Goal: Task Accomplishment & Management: Manage account settings

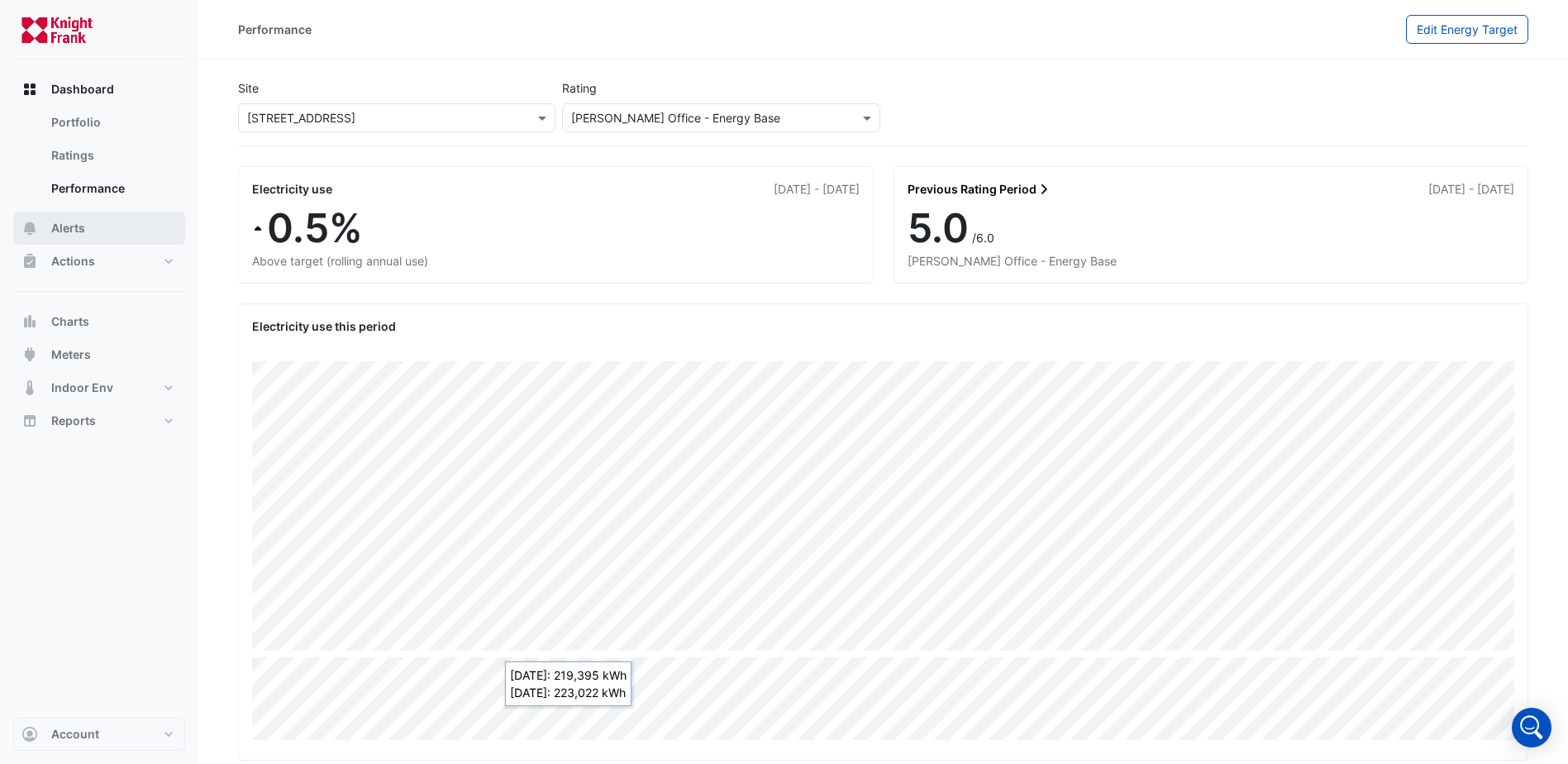
click at [78, 229] on span "Alerts" at bounding box center [68, 228] width 34 height 16
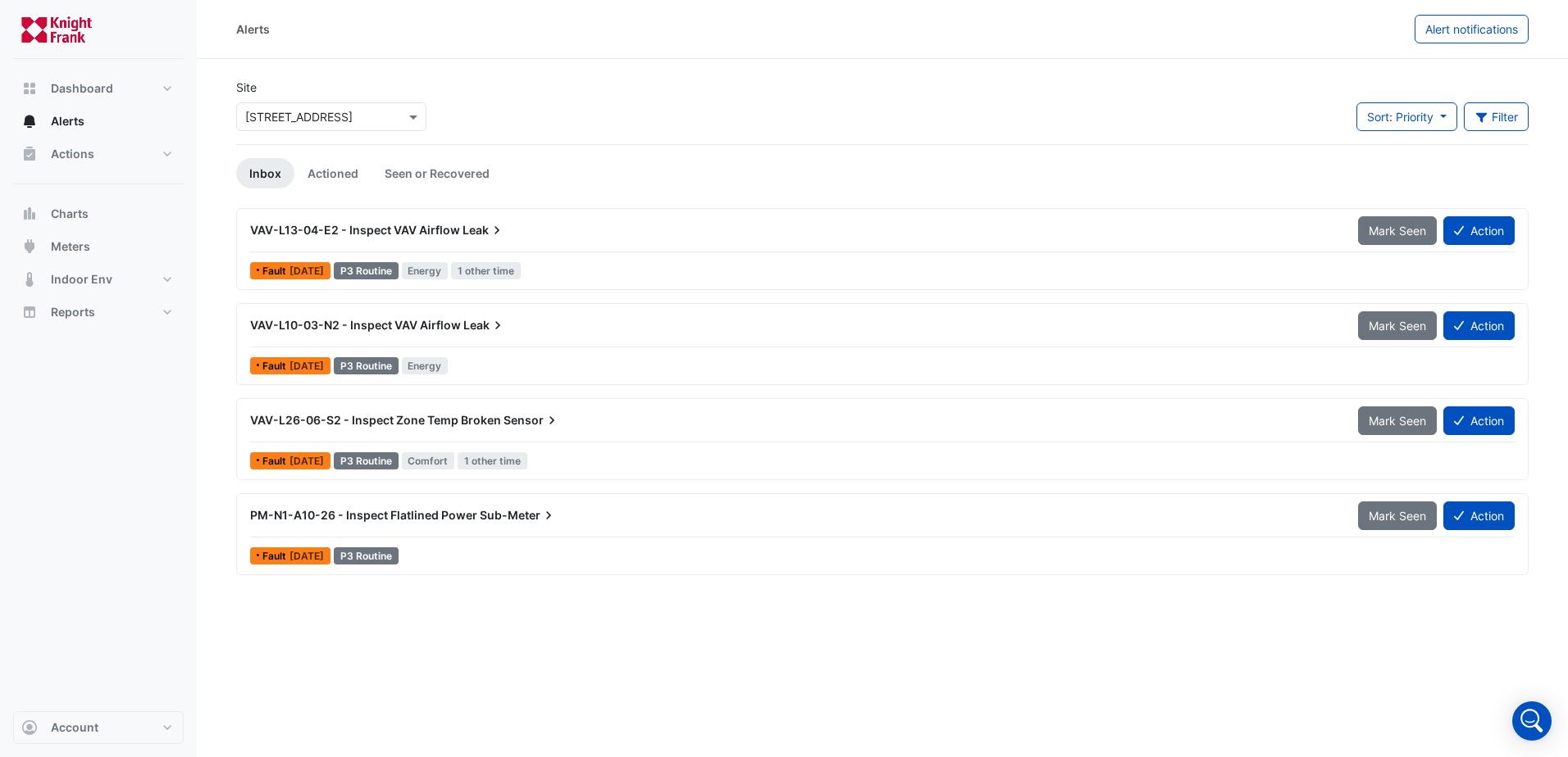
click at [341, 420] on span "VAV-L26-06-S2 - Inspect Zone Temp Broken" at bounding box center [375, 420] width 251 height 14
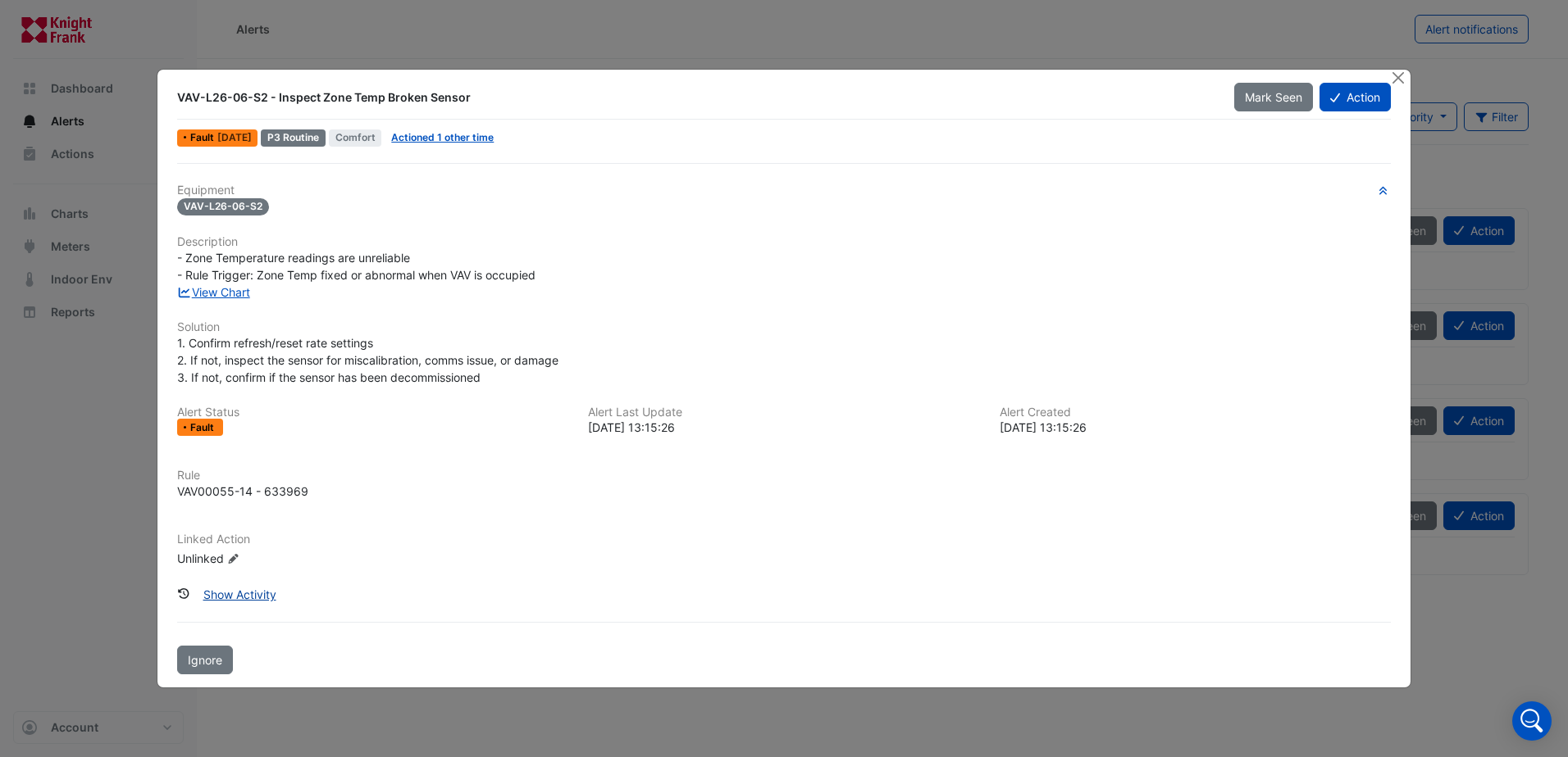
click at [211, 592] on button "Show Activity" at bounding box center [239, 594] width 94 height 29
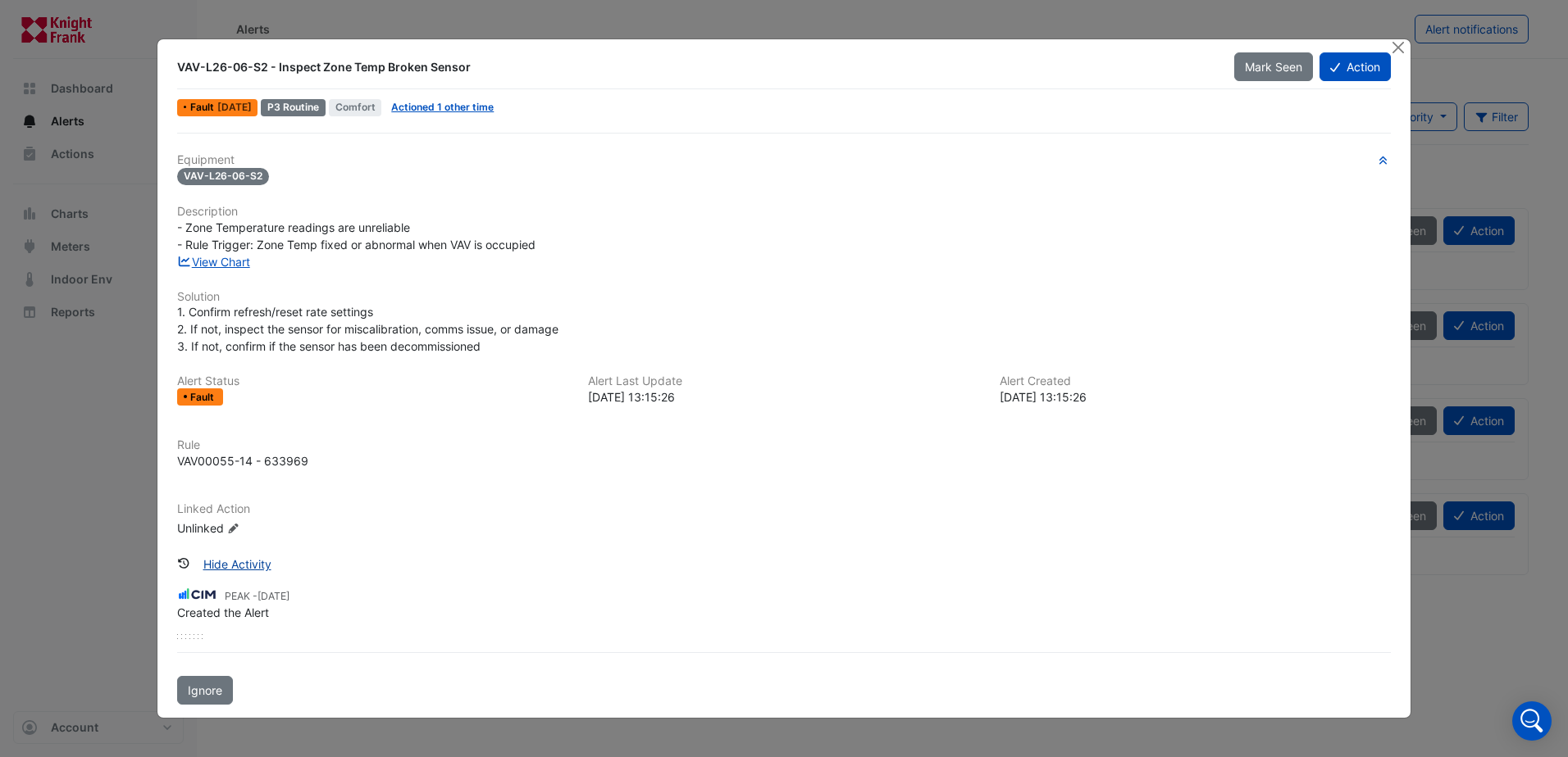
click at [242, 562] on button "Hide Activity" at bounding box center [236, 564] width 89 height 29
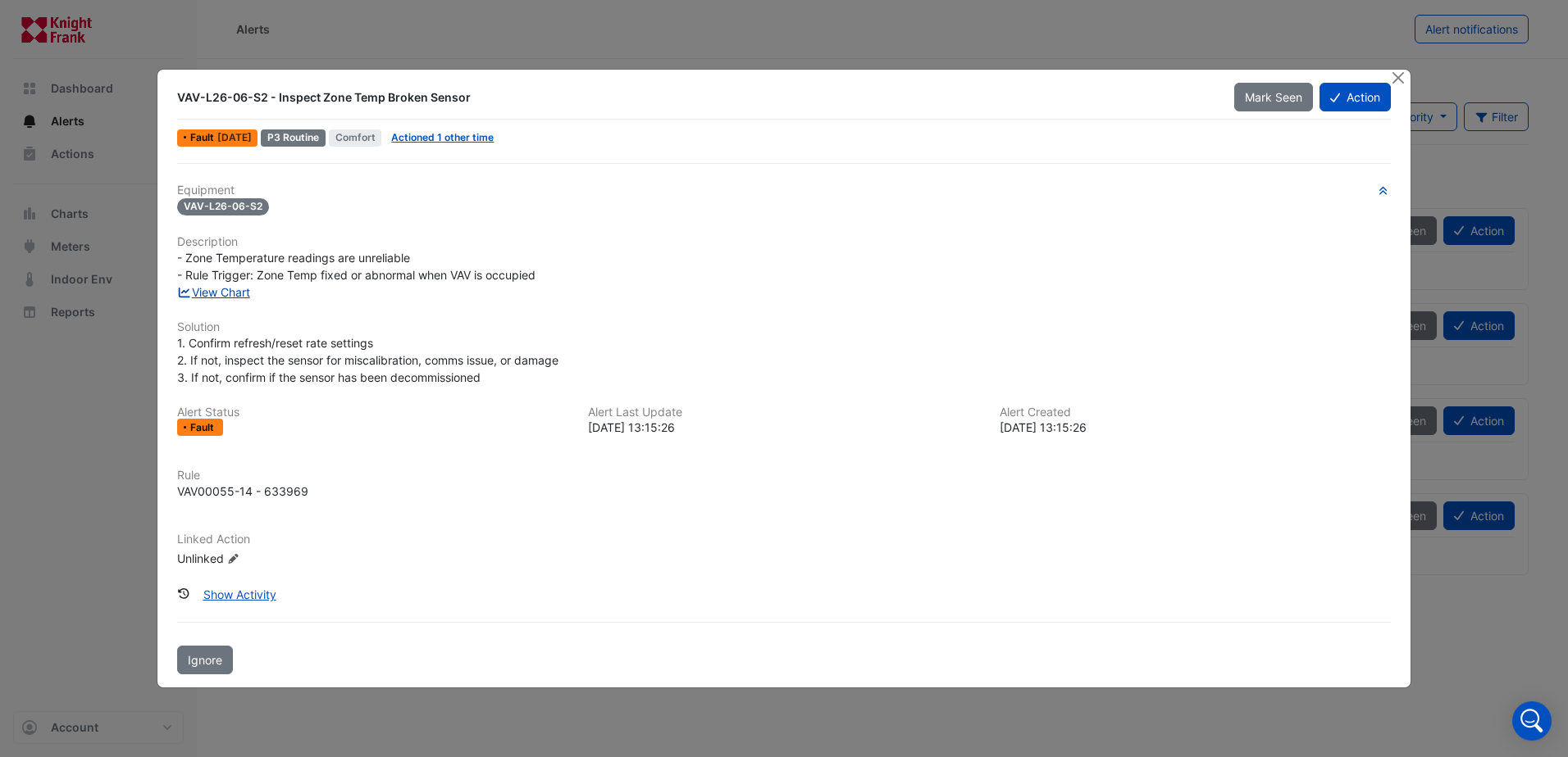
click at [217, 294] on link "View Chart" at bounding box center [213, 293] width 73 height 14
click at [1396, 76] on button "Close" at bounding box center [1398, 78] width 17 height 17
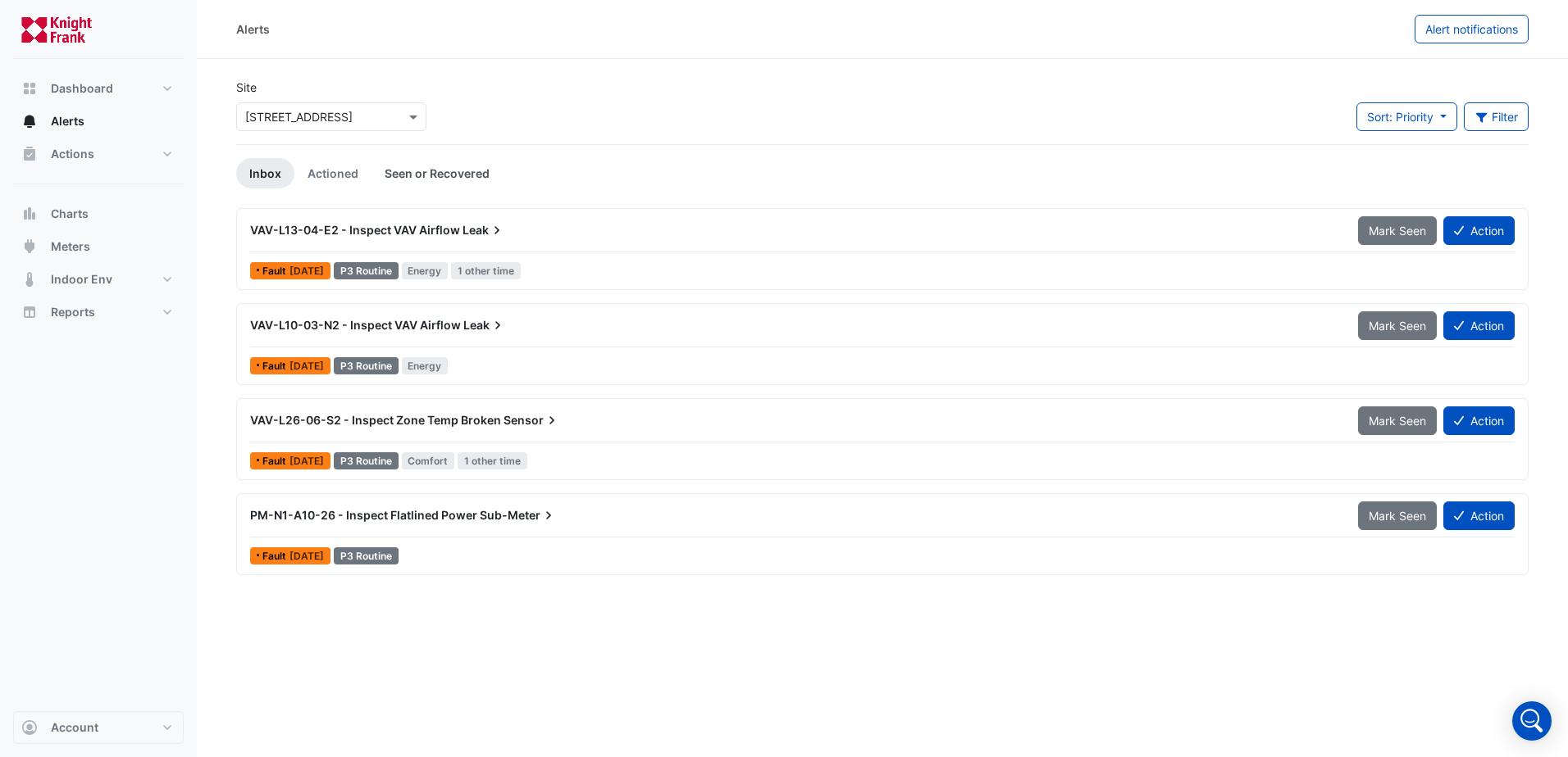
click at [458, 176] on link "Seen or Recovered" at bounding box center [437, 173] width 131 height 31
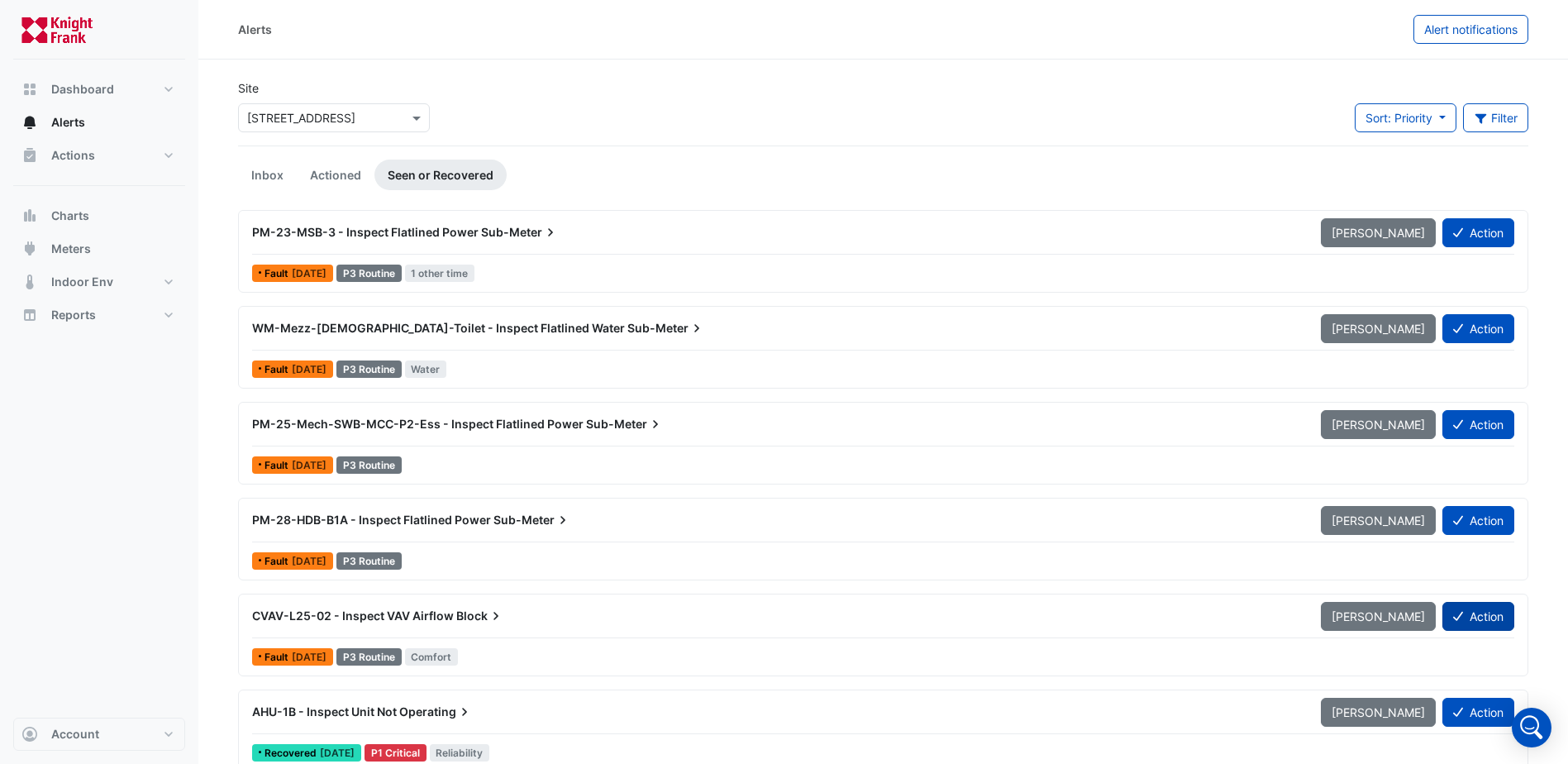
click at [1491, 615] on button "Action" at bounding box center [1478, 616] width 72 height 29
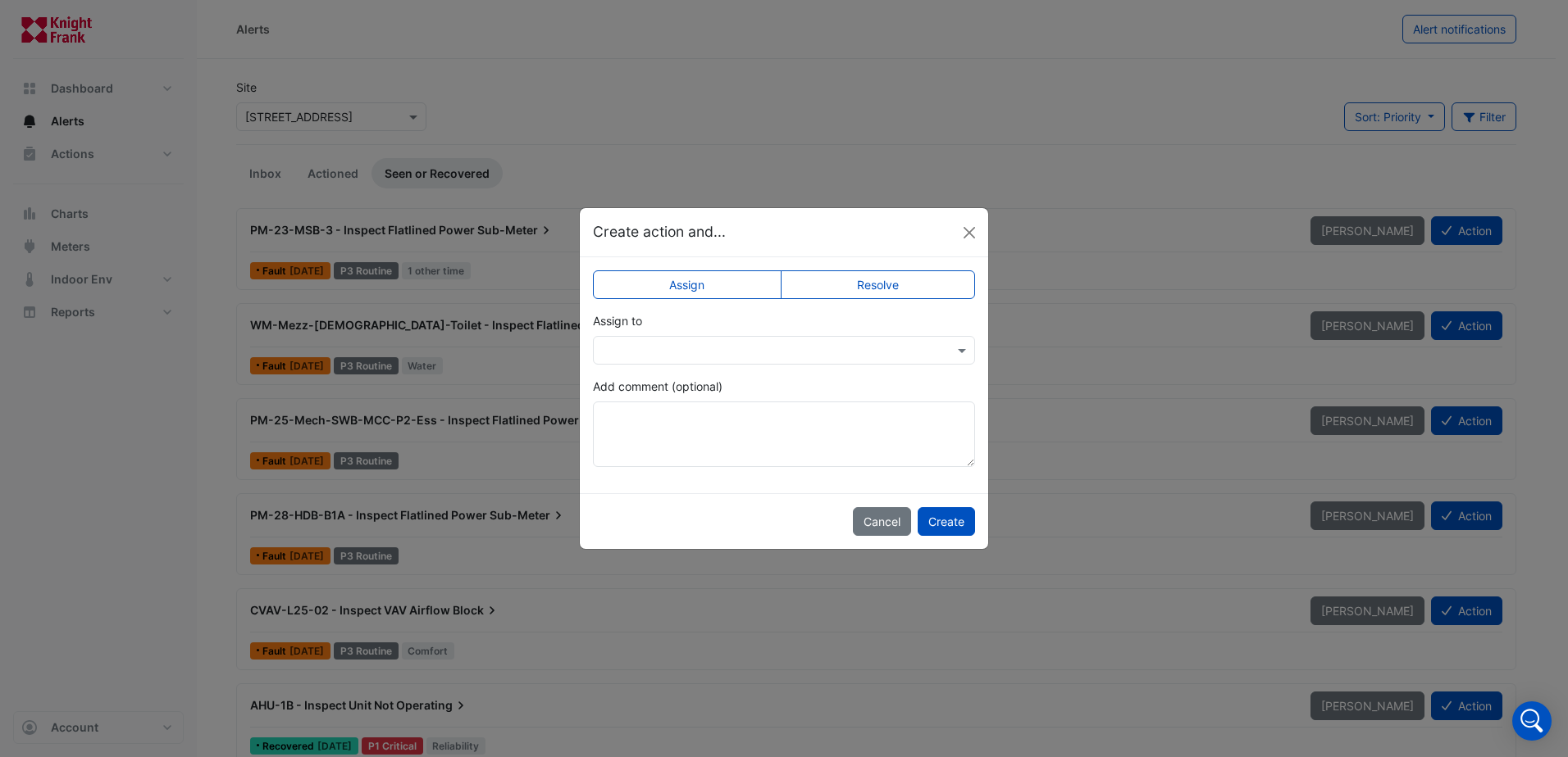
click at [888, 286] on label "Resolve" at bounding box center [878, 285] width 195 height 29
click at [841, 421] on textarea "Add comment (optional)" at bounding box center [784, 434] width 382 height 66
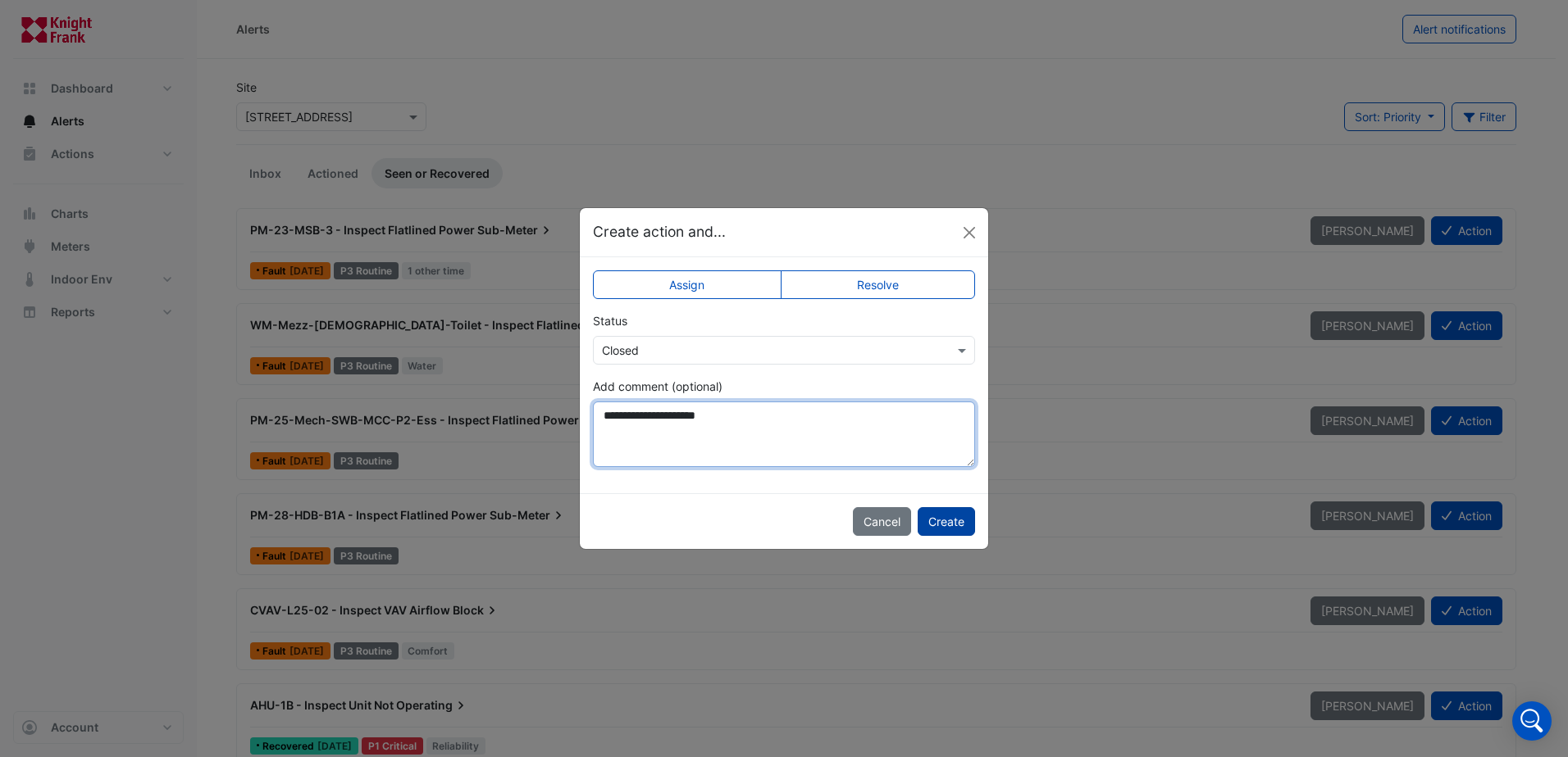
type textarea "**********"
click at [935, 514] on button "Create" at bounding box center [946, 522] width 58 height 29
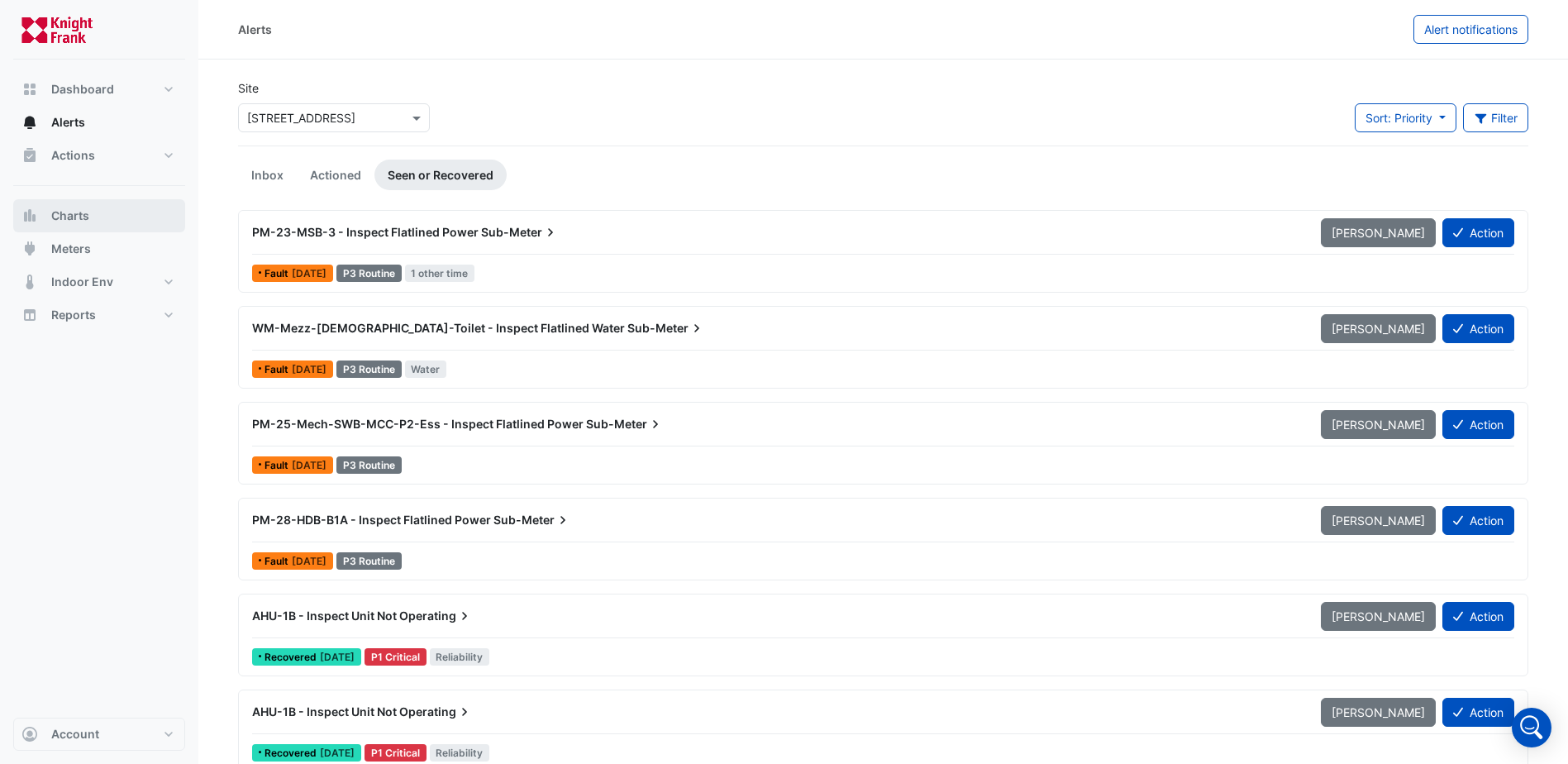
click at [71, 218] on span "Charts" at bounding box center [71, 216] width 38 height 16
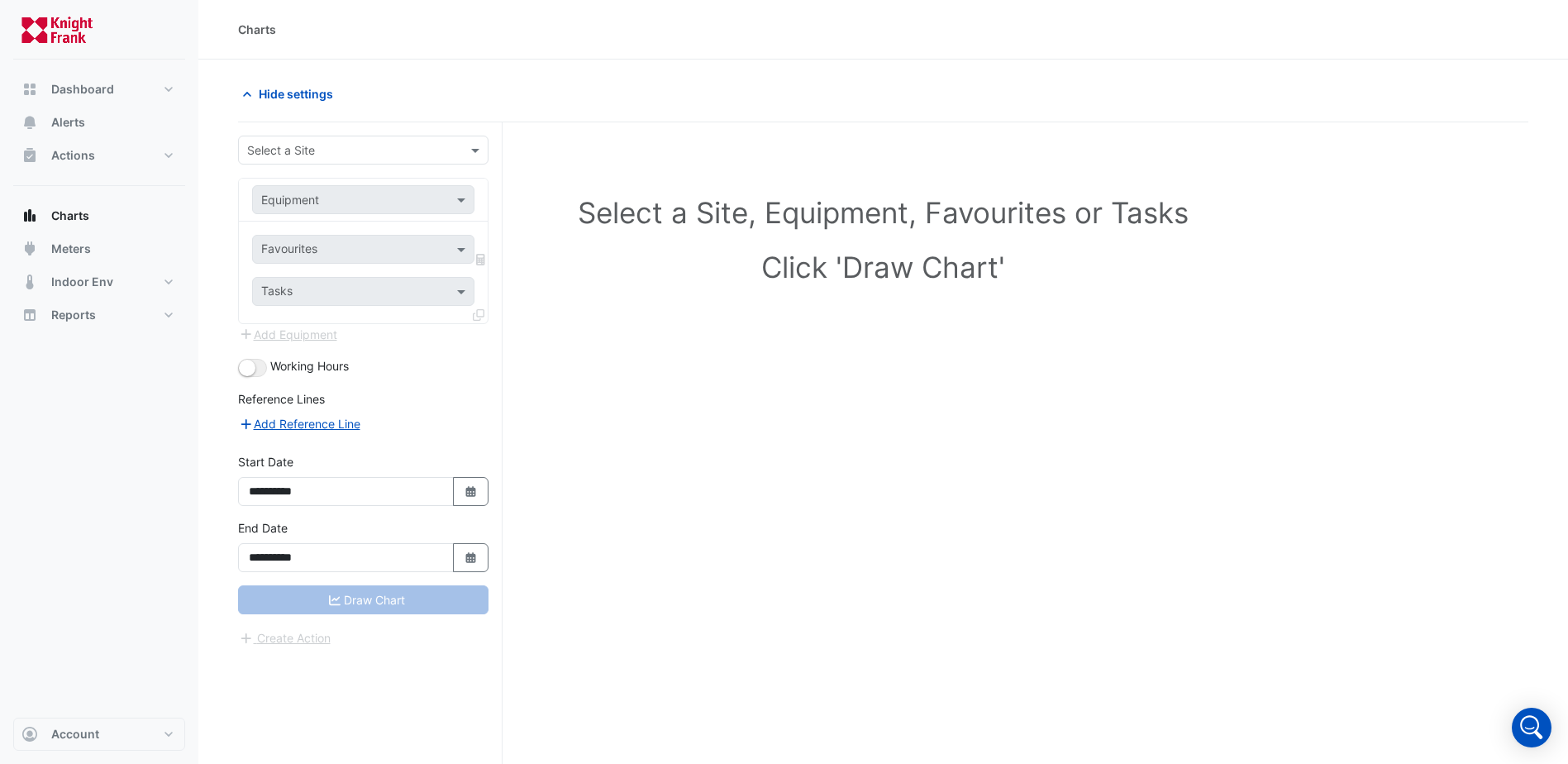
click at [380, 155] on input "text" at bounding box center [347, 150] width 199 height 17
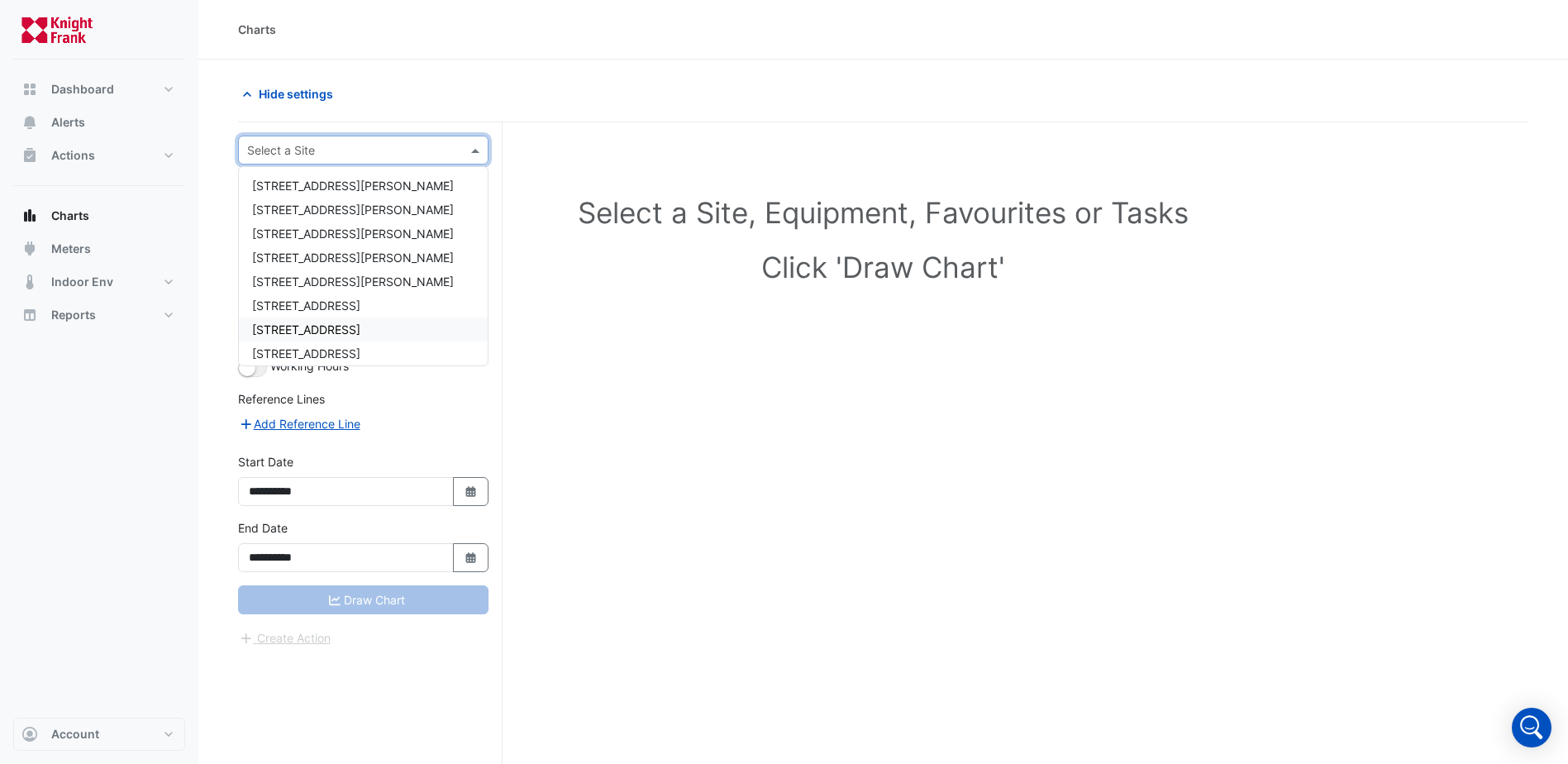
click at [323, 326] on span "[STREET_ADDRESS]" at bounding box center [306, 330] width 109 height 15
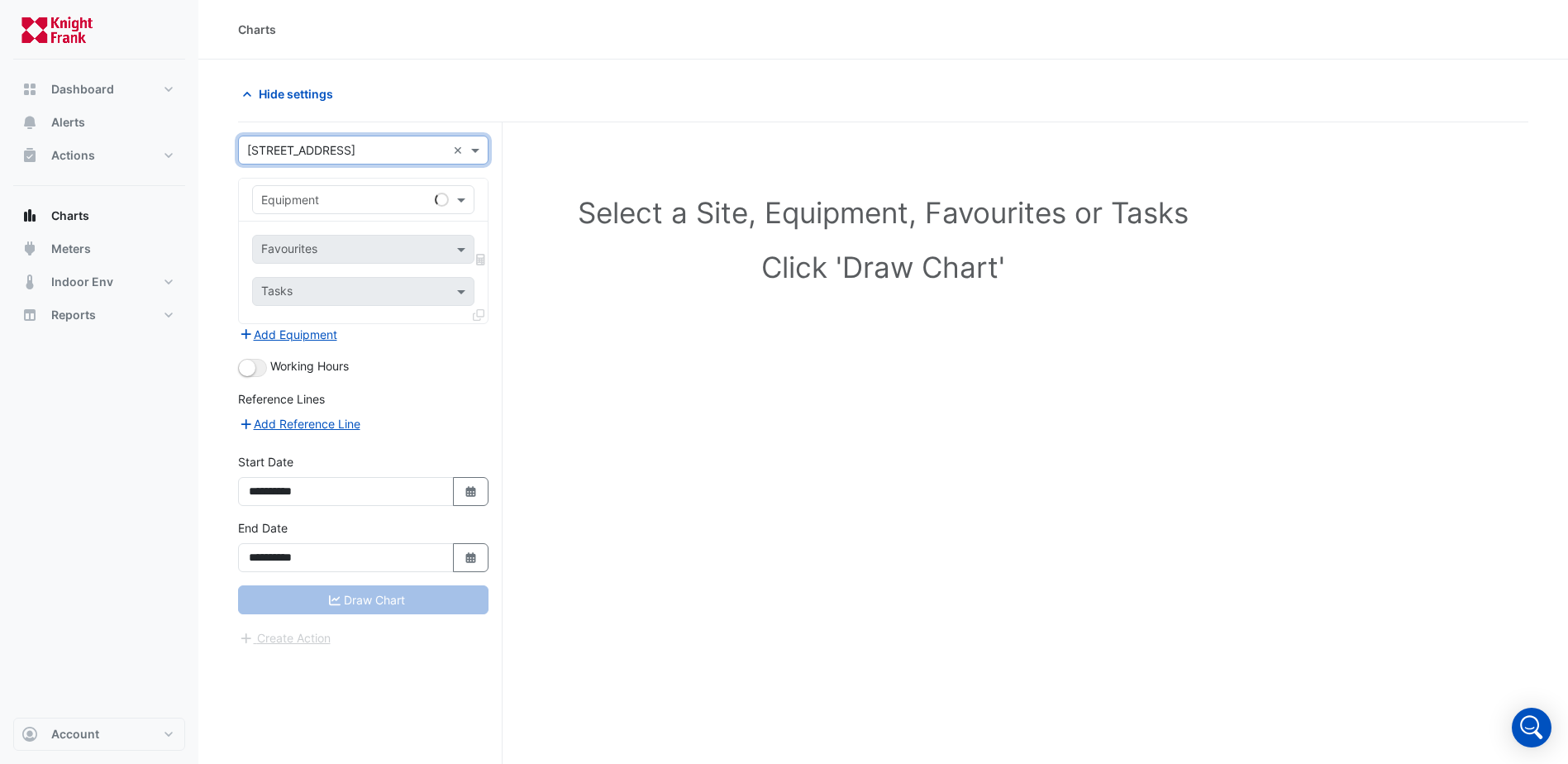
click at [366, 200] on input "text" at bounding box center [346, 200] width 171 height 17
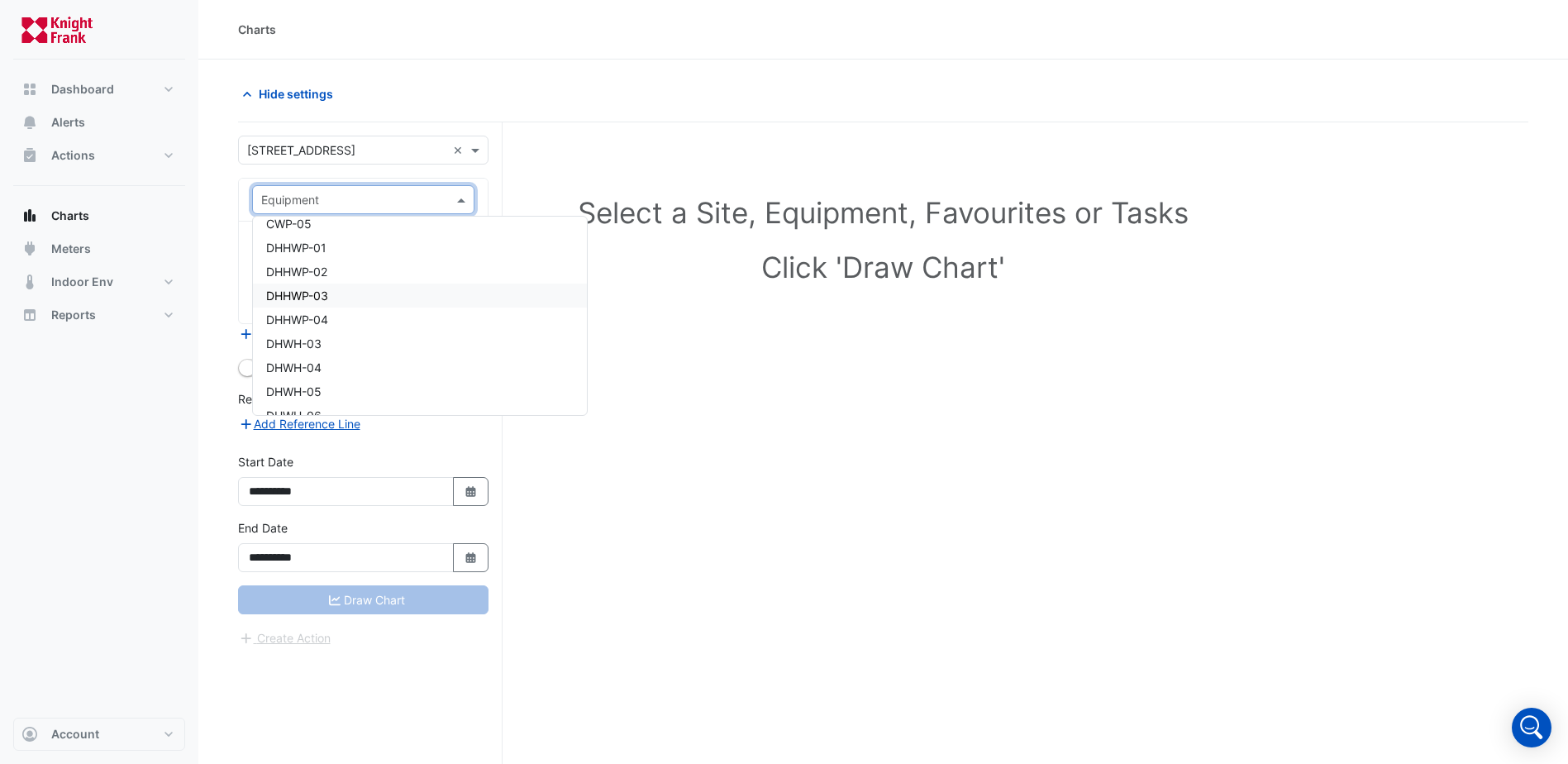
scroll to position [910, 0]
click at [100, 243] on button "Meters" at bounding box center [100, 248] width 172 height 34
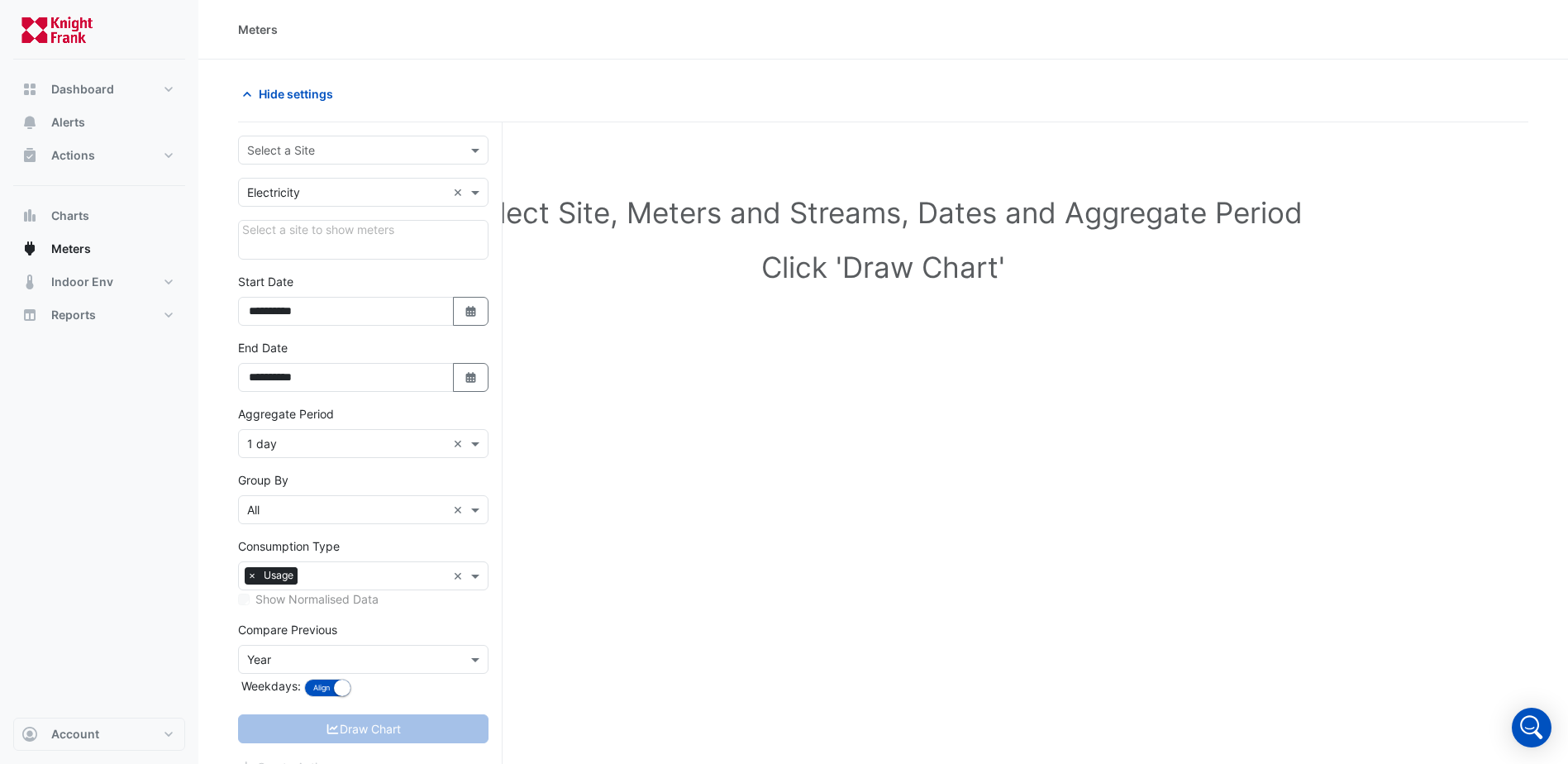
click at [380, 144] on input "text" at bounding box center [347, 150] width 199 height 17
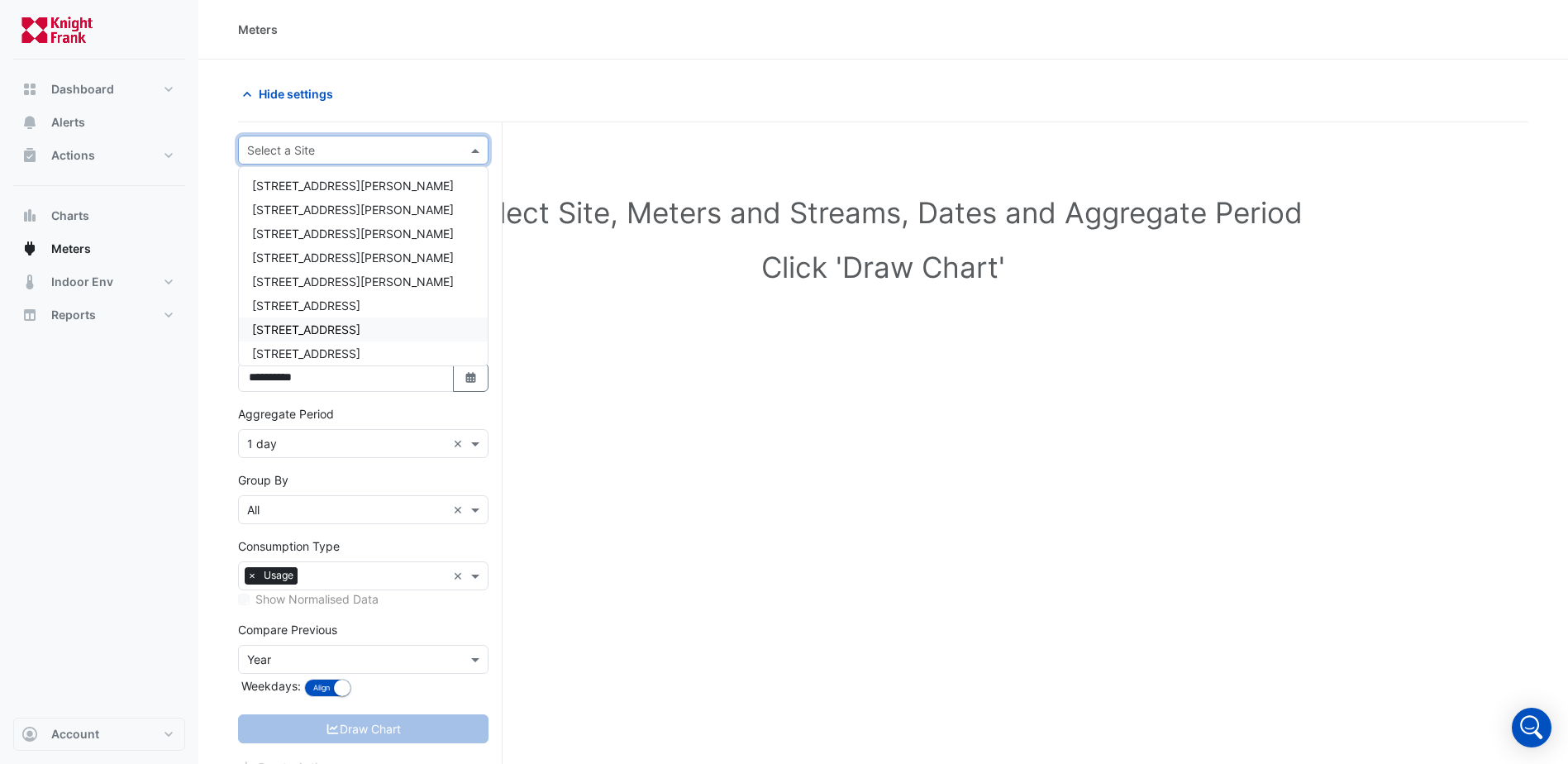
click at [318, 328] on span "[STREET_ADDRESS]" at bounding box center [306, 330] width 109 height 15
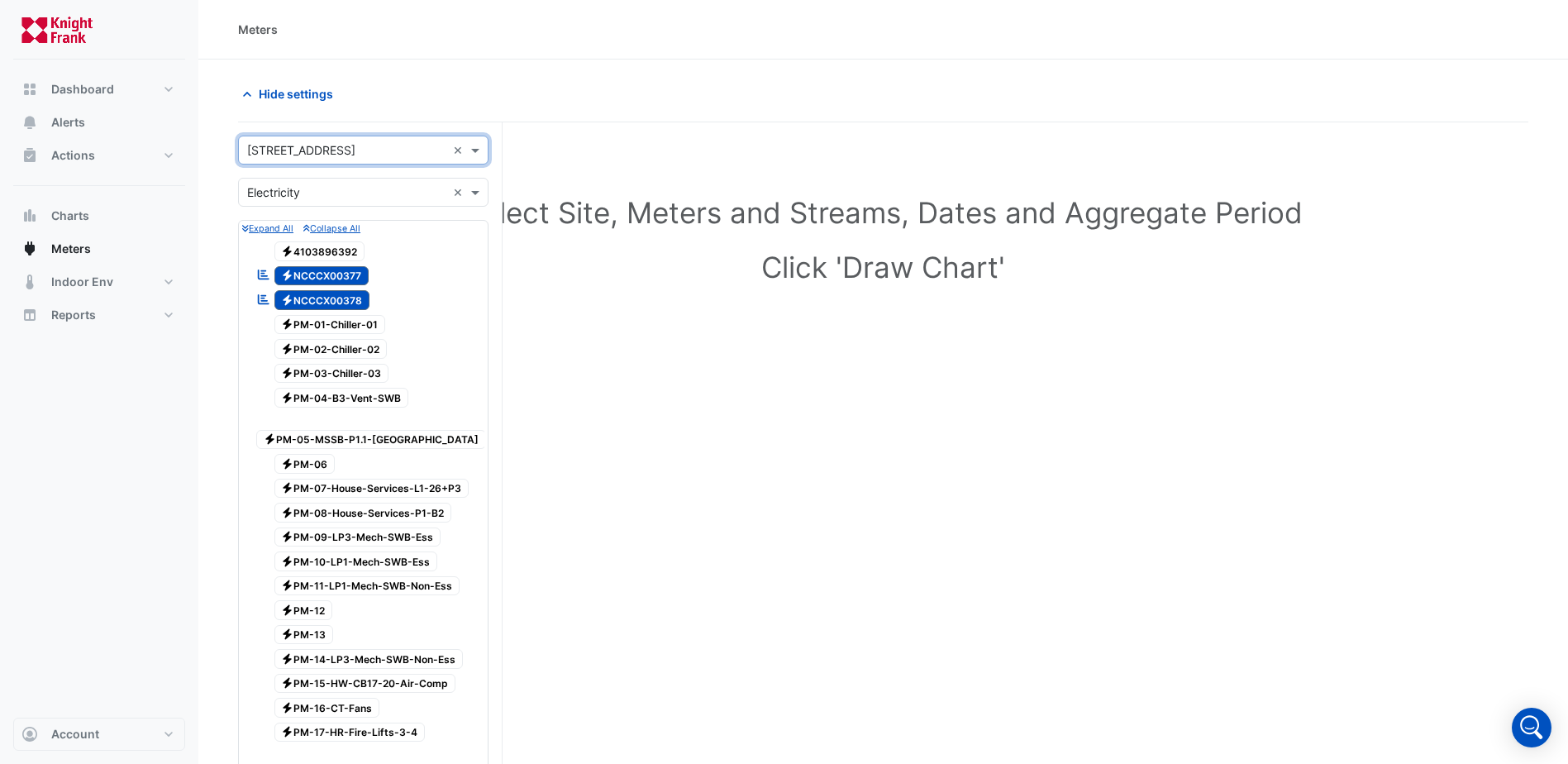
click at [373, 199] on input "text" at bounding box center [347, 193] width 199 height 17
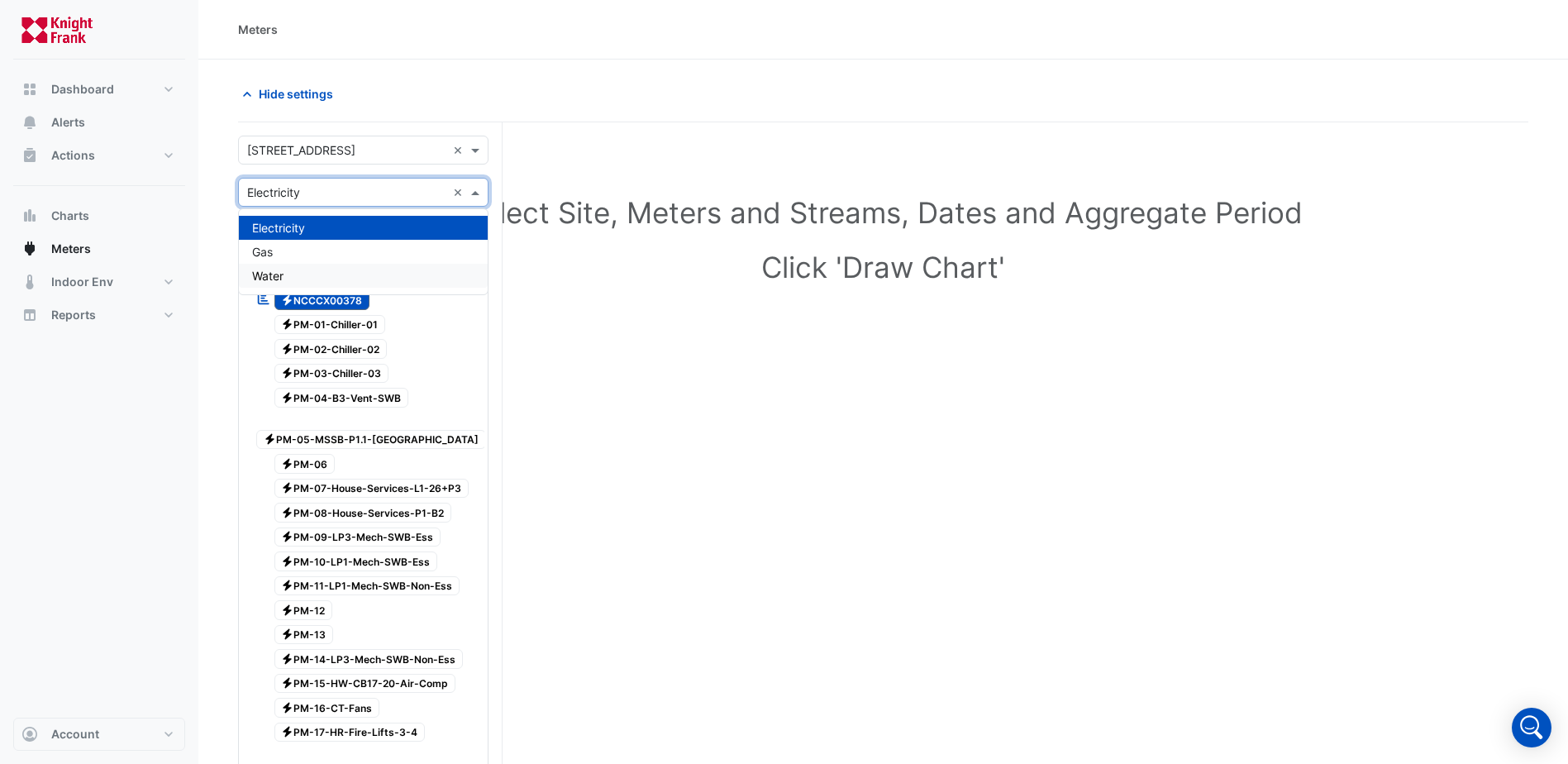
click at [296, 279] on div "Water" at bounding box center [363, 276] width 249 height 24
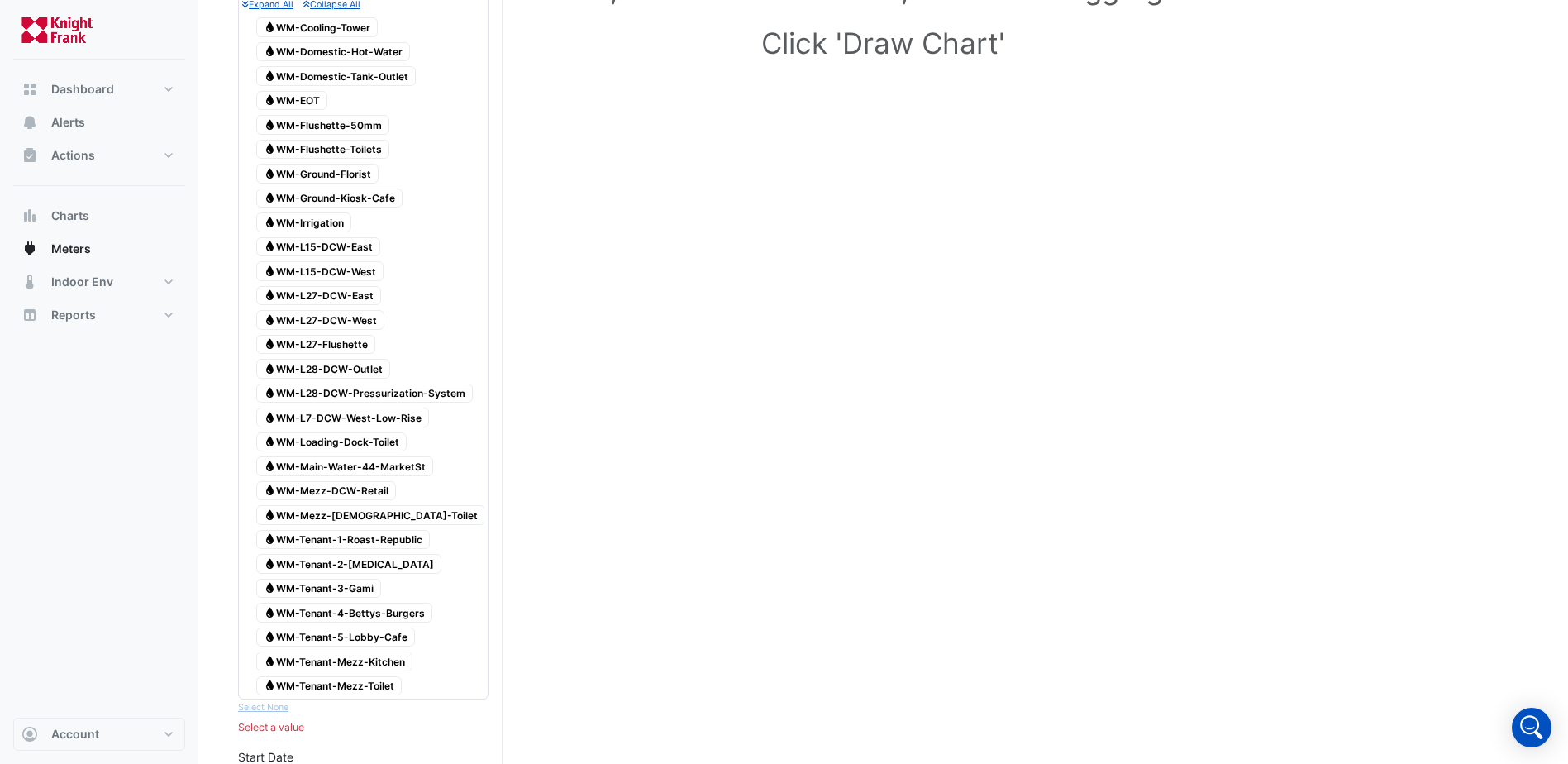
scroll to position [248, 0]
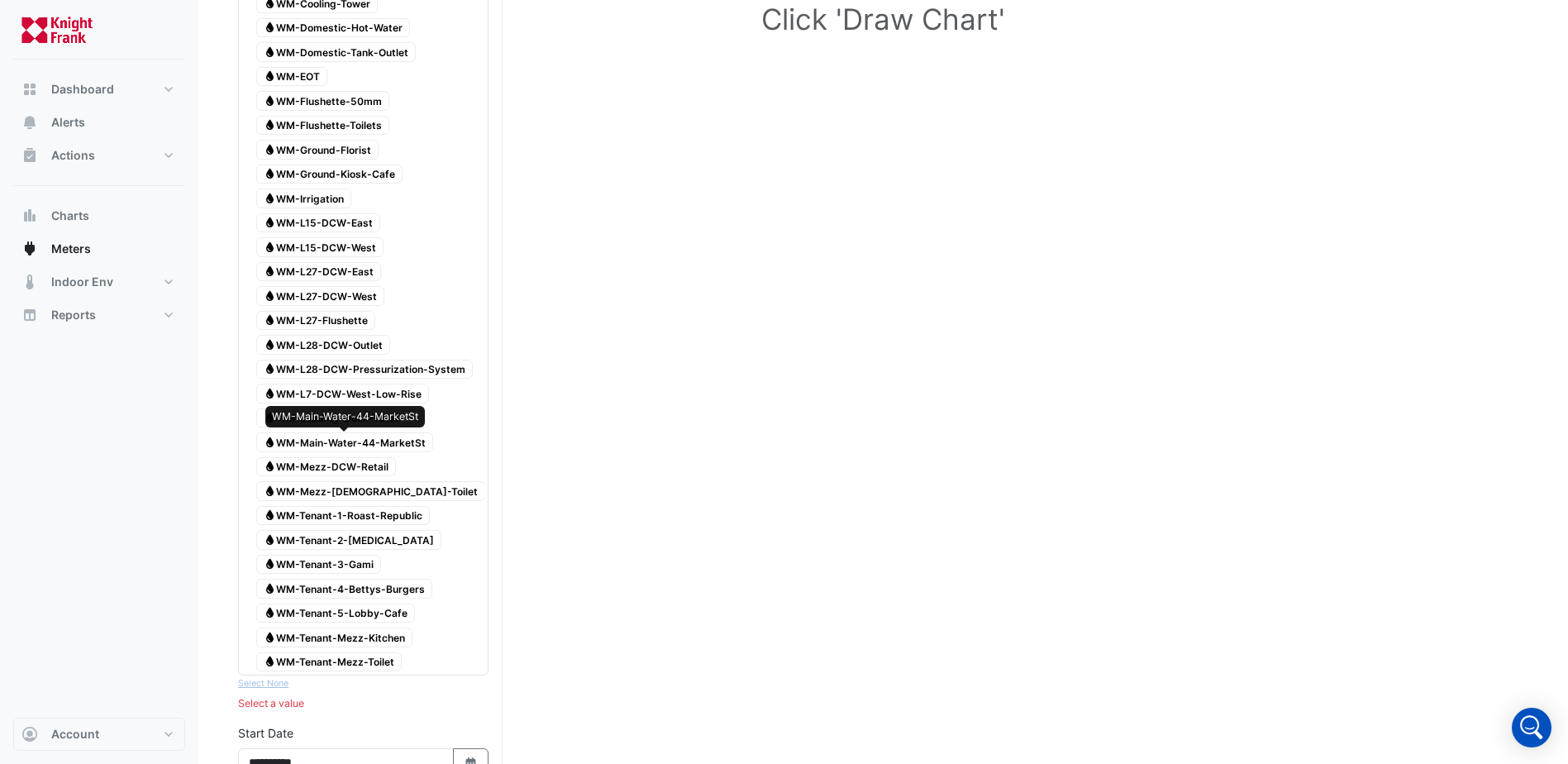
click at [370, 444] on span "Water WM-Main-Water-44-MarketSt" at bounding box center [344, 442] width 177 height 20
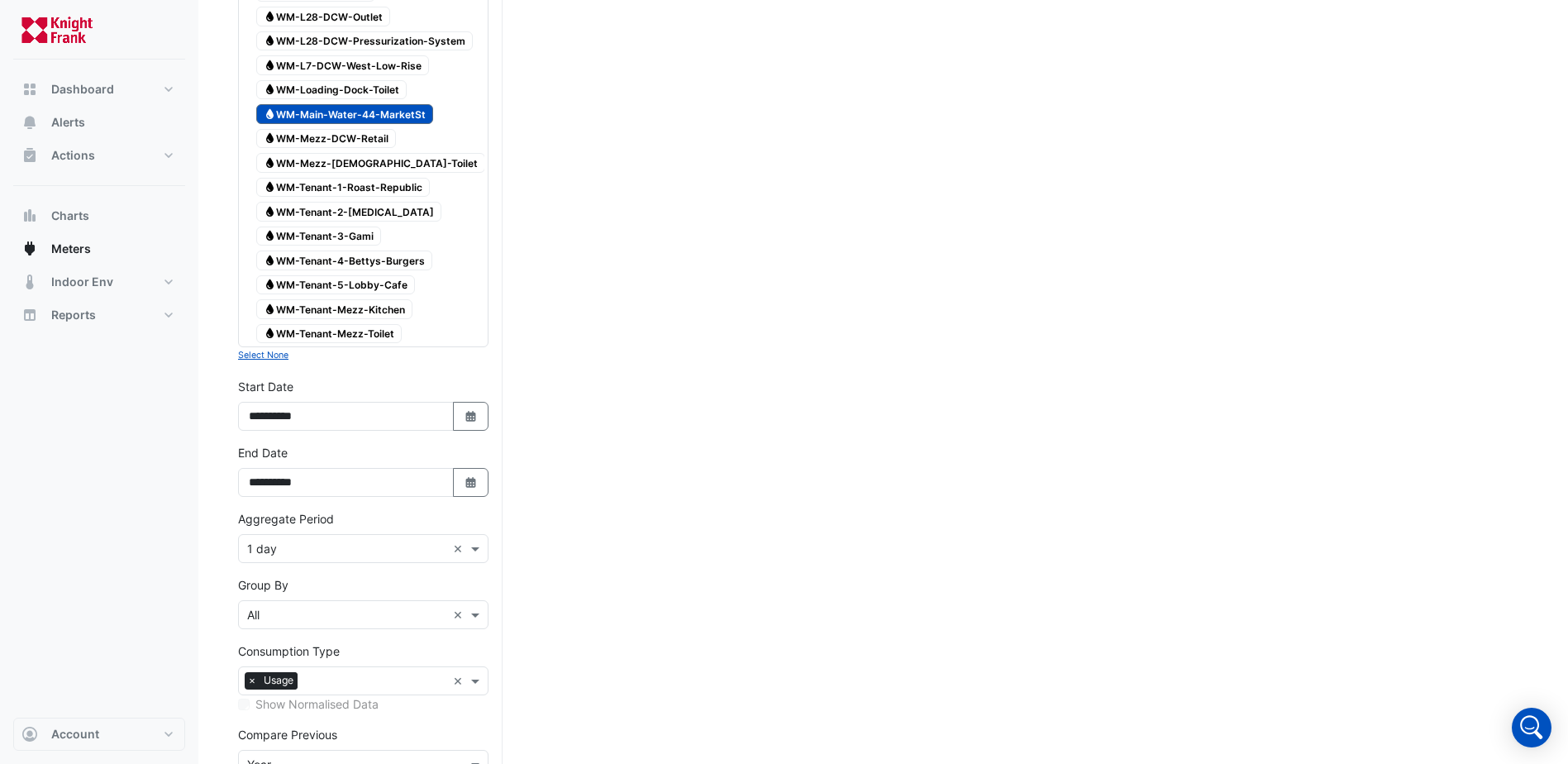
scroll to position [579, 0]
click at [469, 409] on icon "button" at bounding box center [470, 414] width 10 height 11
select select "*"
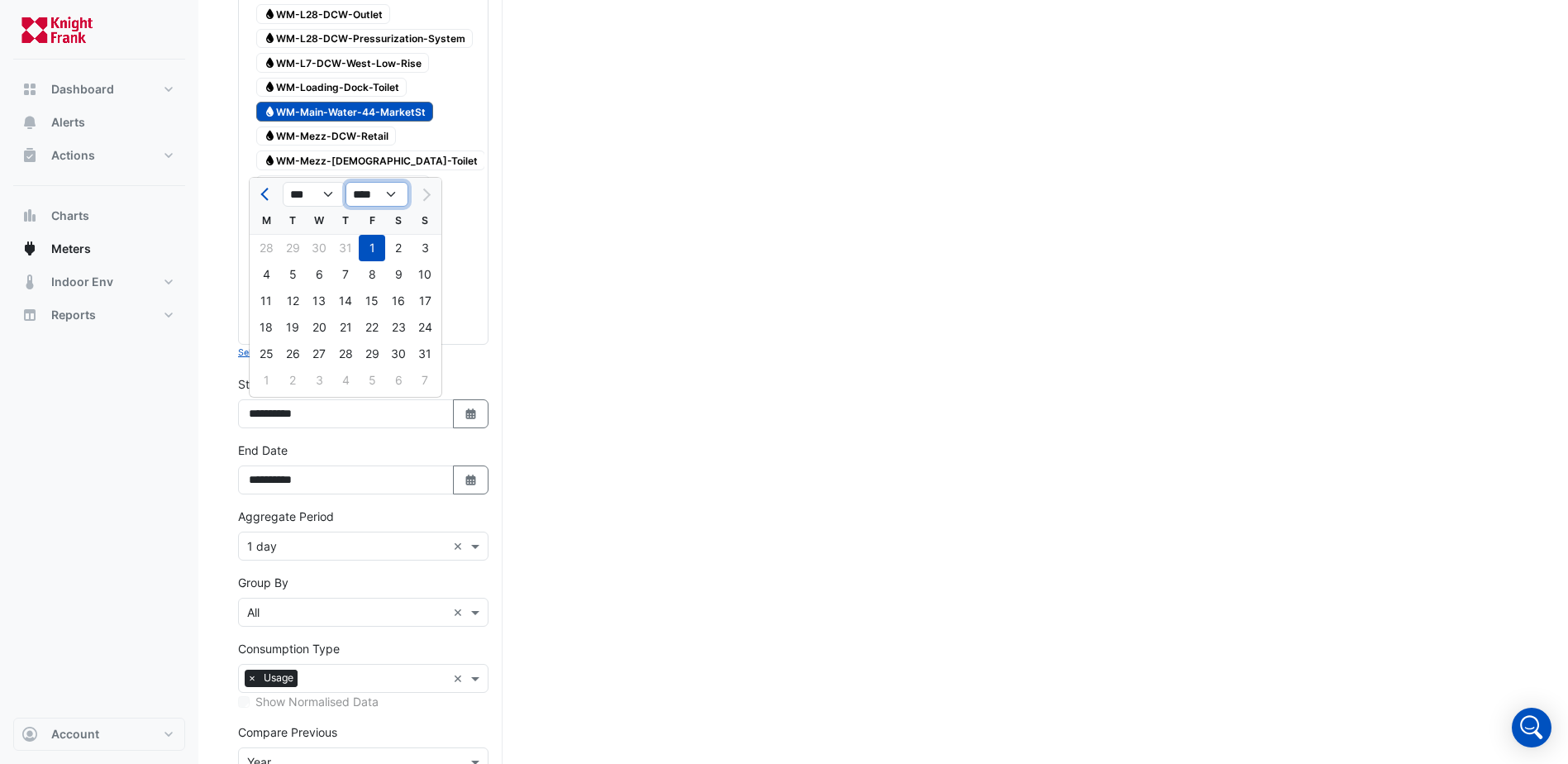
click at [390, 201] on select "**** **** **** **** **** **** **** **** **** **** ****" at bounding box center [377, 194] width 63 height 24
select select "****"
click at [346, 182] on select "**** **** **** **** **** **** **** **** **** **** ****" at bounding box center [377, 194] width 63 height 24
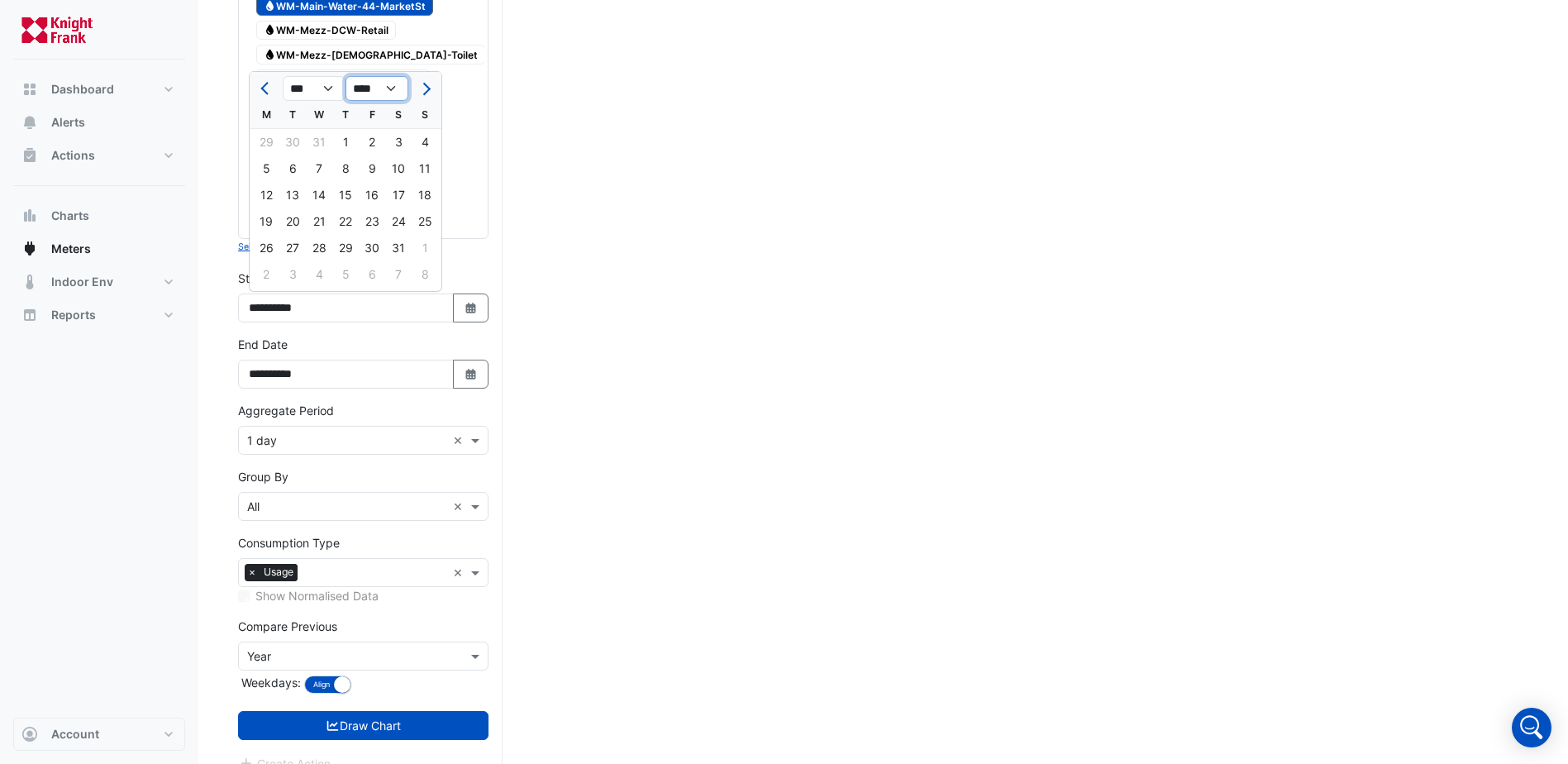
scroll to position [707, 0]
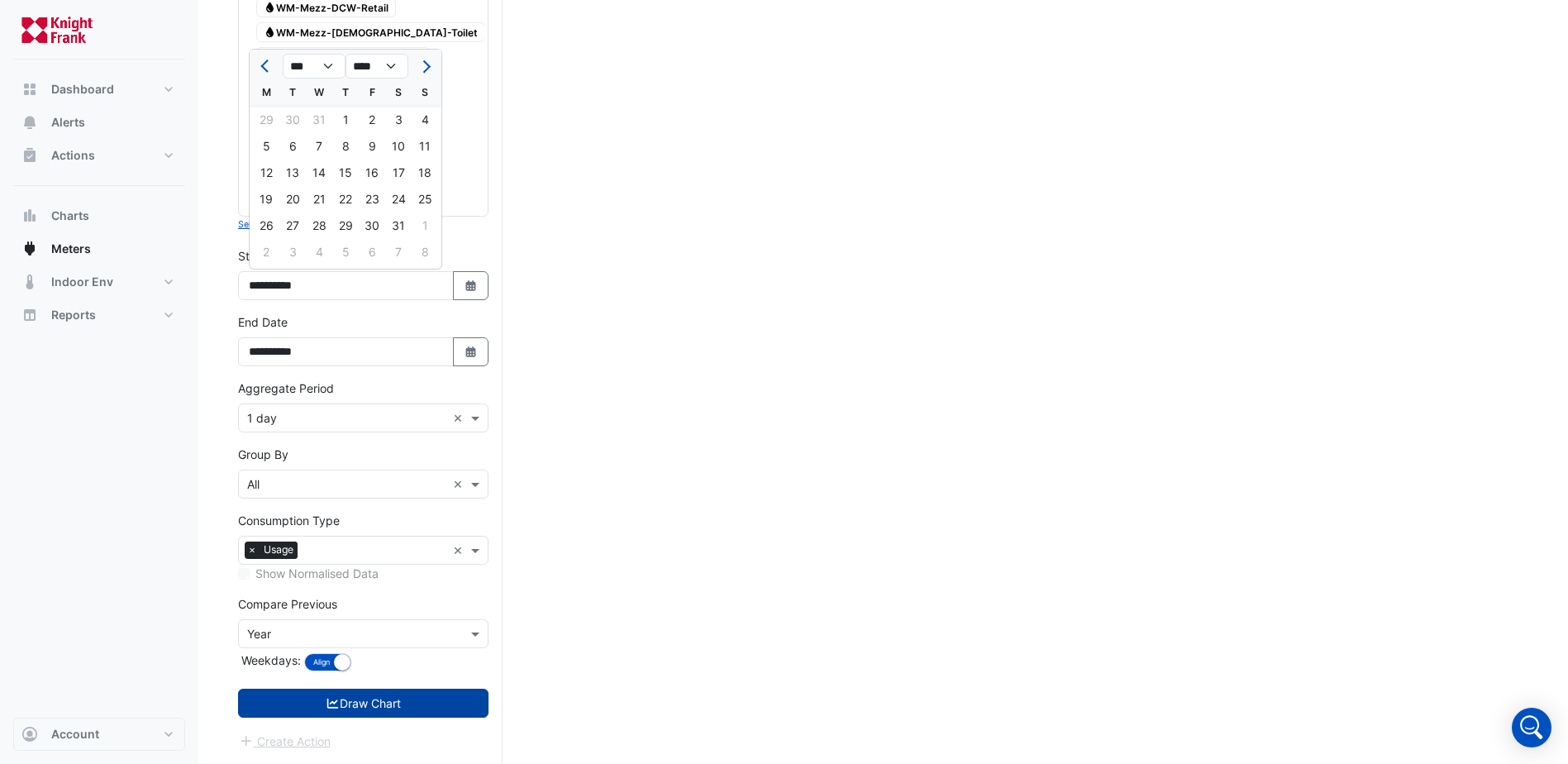
click at [364, 699] on button "Draw Chart" at bounding box center [363, 703] width 251 height 29
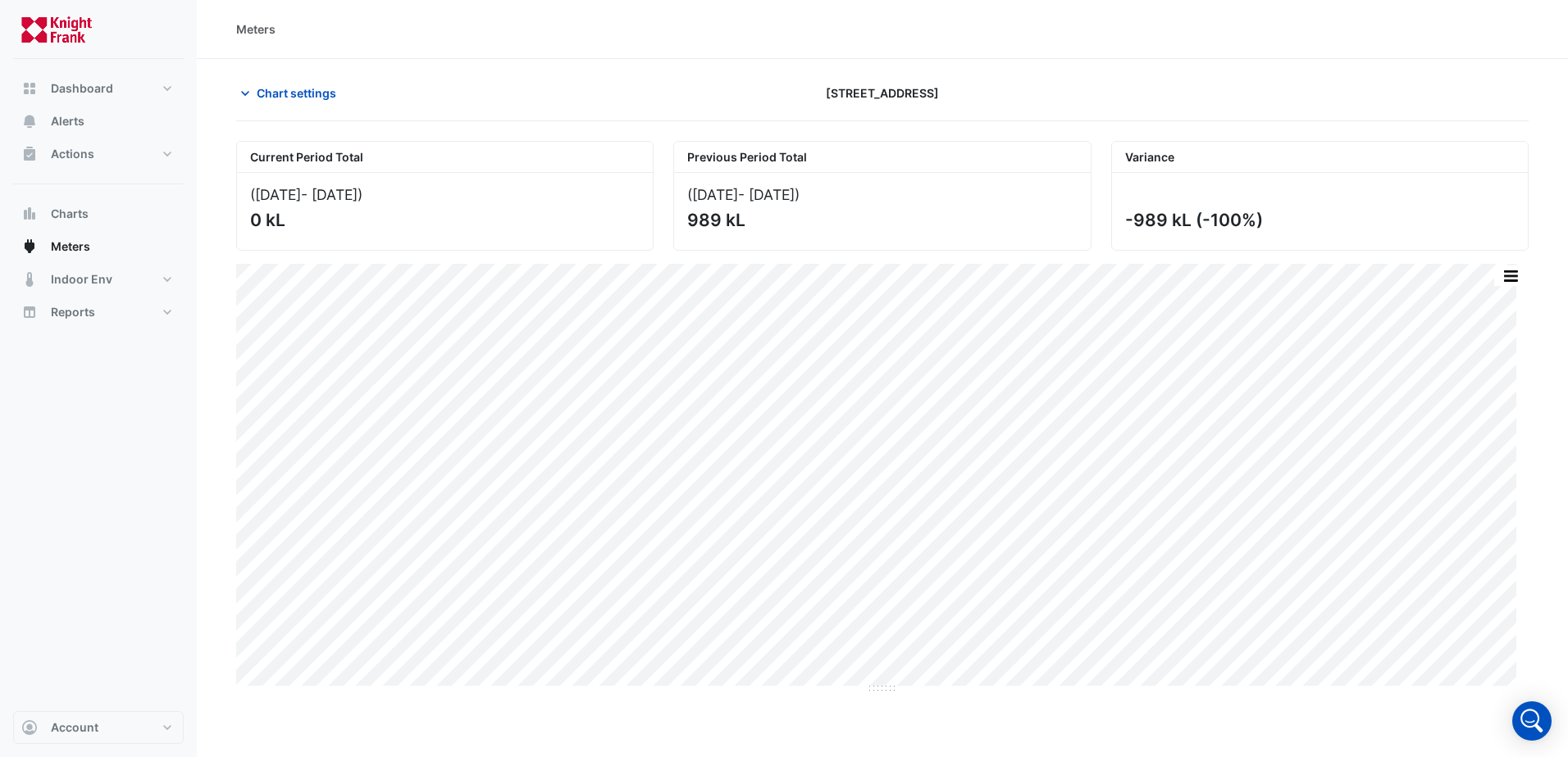
click at [303, 112] on div "Chart settings 44 Market Street" at bounding box center [882, 100] width 1292 height 42
click at [302, 99] on span "Chart settings" at bounding box center [297, 92] width 80 height 17
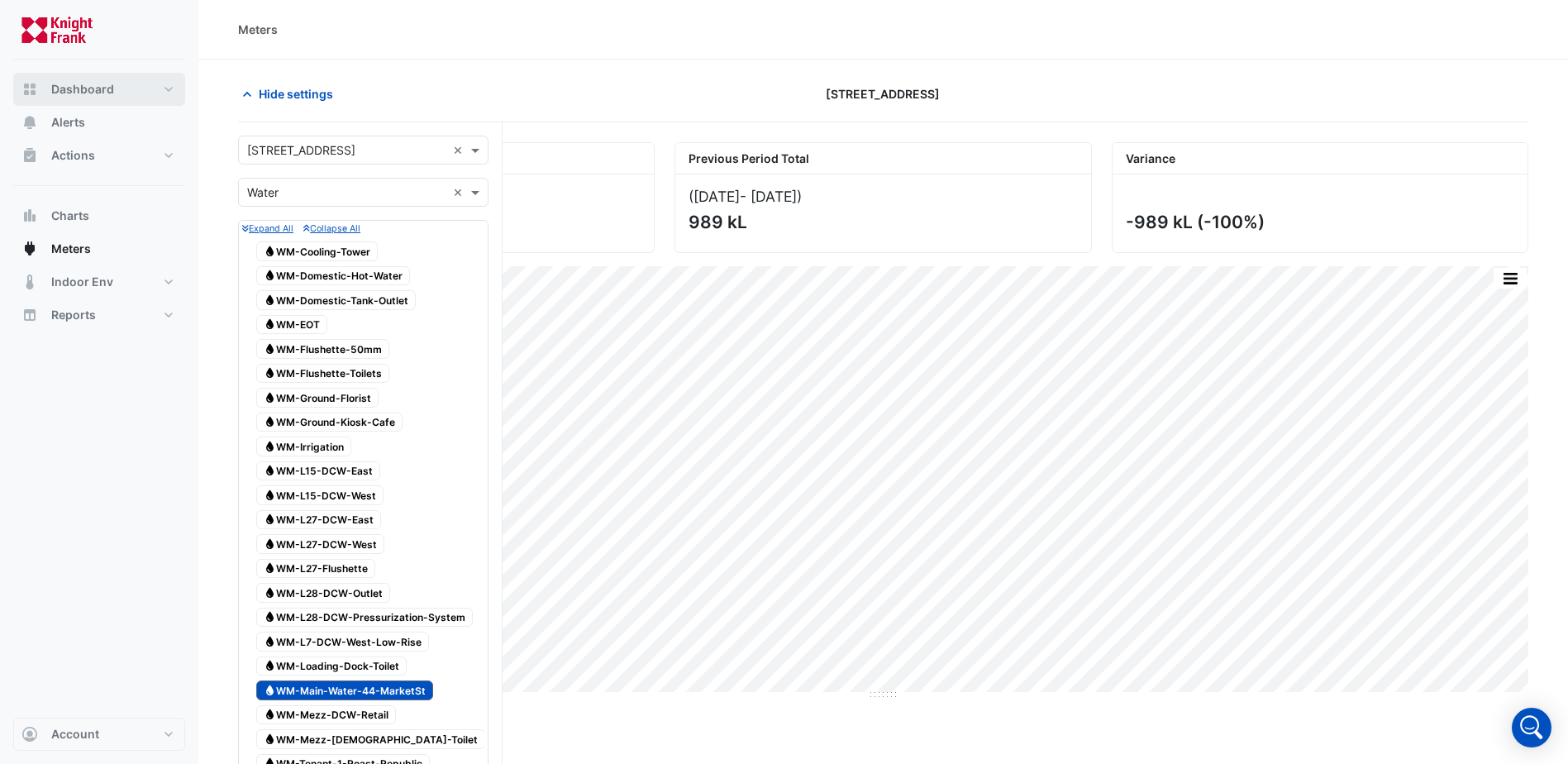
click at [90, 87] on span "Dashboard" at bounding box center [82, 89] width 63 height 16
select select "***"
